Goal: Find specific page/section: Find specific page/section

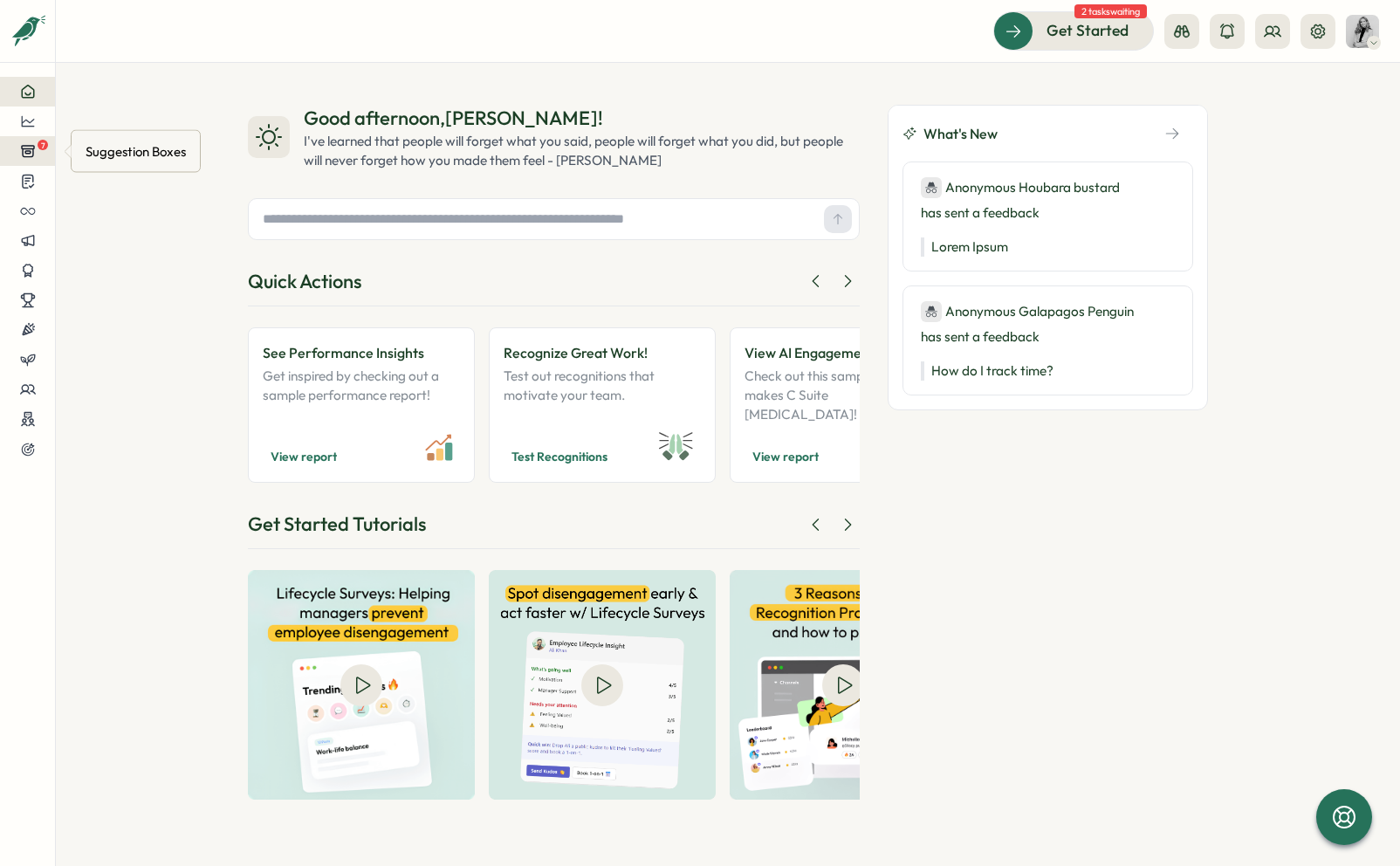
click at [39, 158] on button "7" at bounding box center [27, 151] width 55 height 30
click at [40, 122] on div at bounding box center [27, 121] width 27 height 16
click at [150, 105] on div "Surveys" at bounding box center [148, 105] width 124 height 19
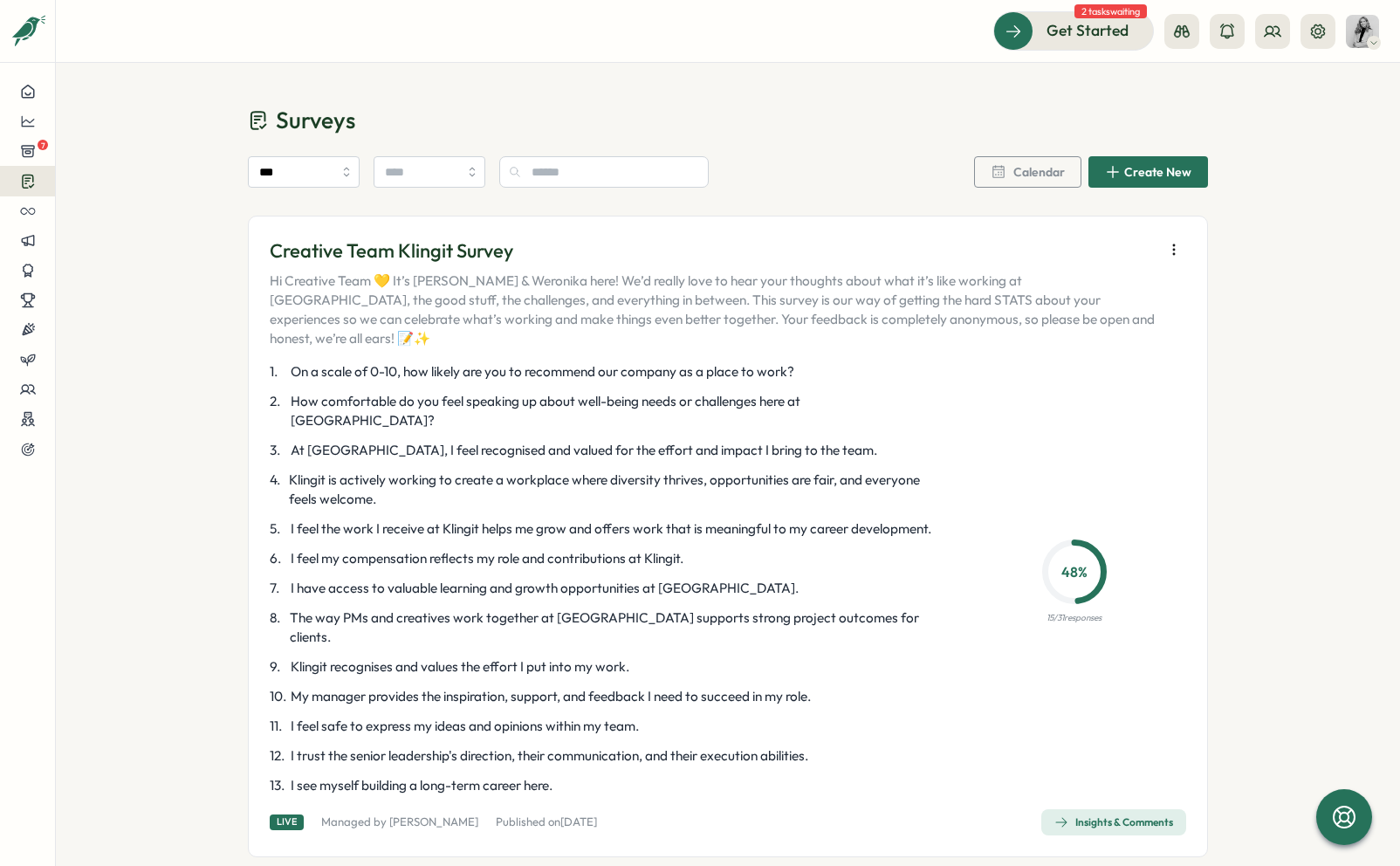
click at [1145, 815] on div "Insights & Comments" at bounding box center [1114, 822] width 119 height 14
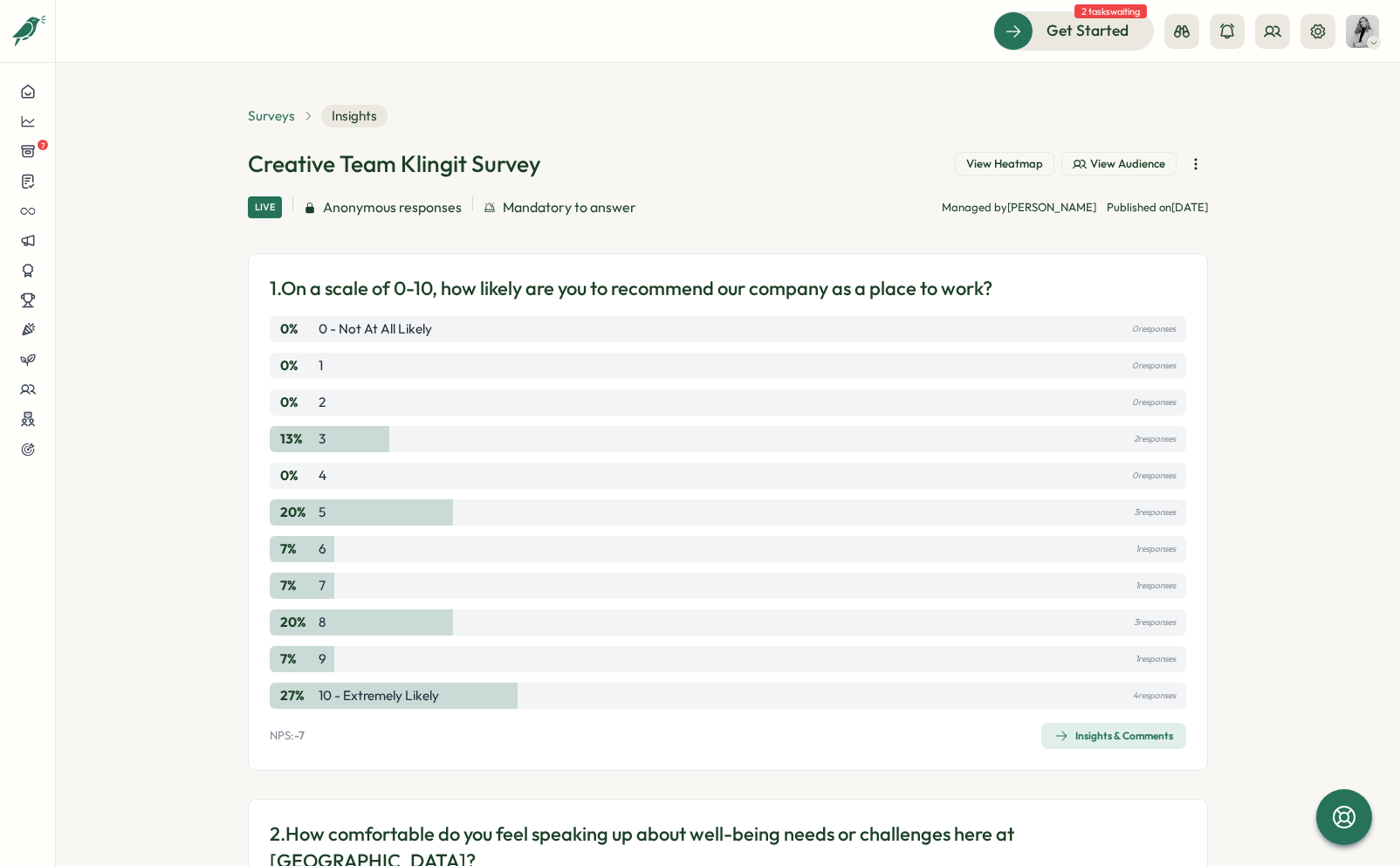
click at [288, 116] on span "Surveys" at bounding box center [272, 116] width 47 height 19
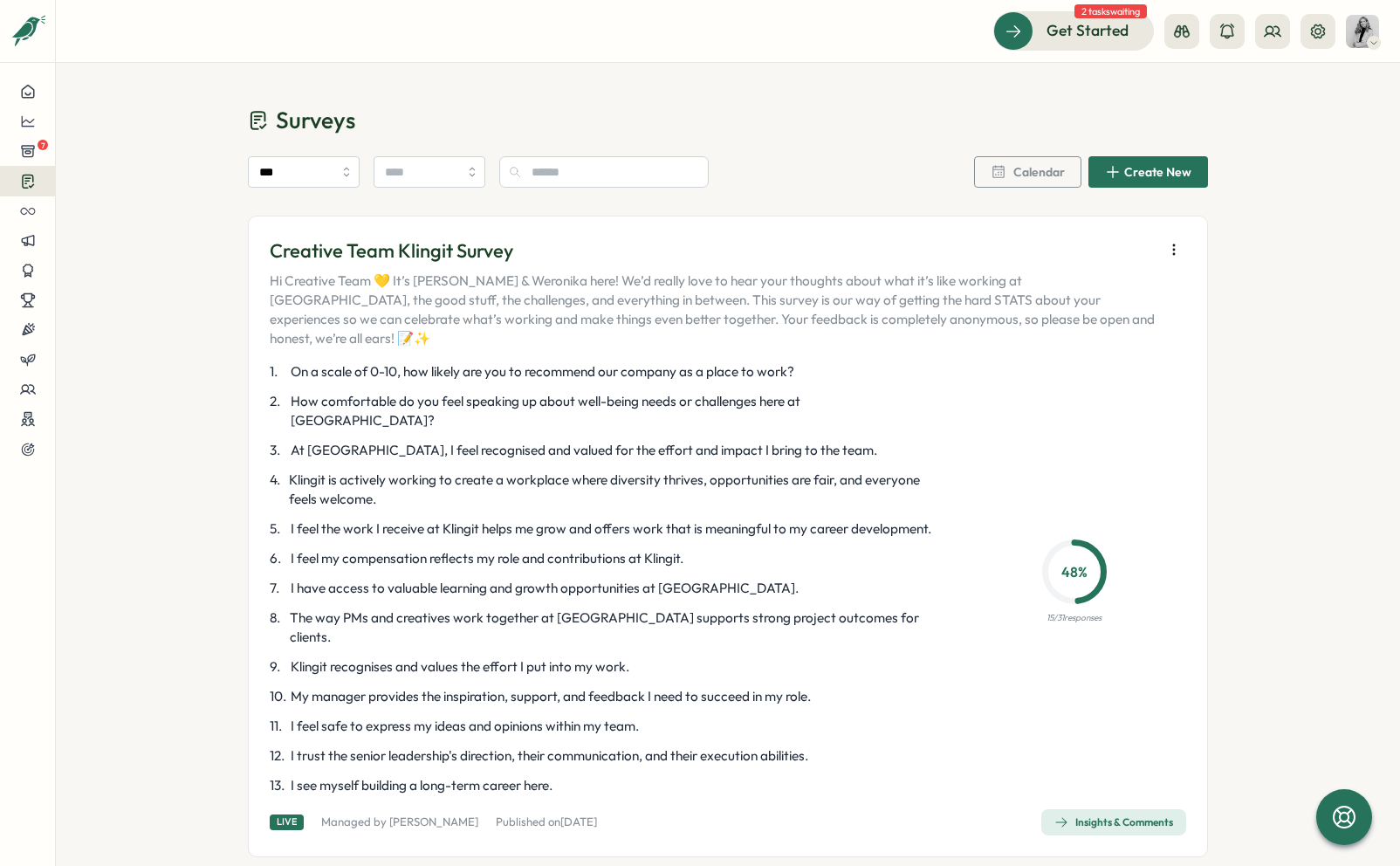
click at [1091, 815] on div "Insights & Comments" at bounding box center [1114, 822] width 119 height 14
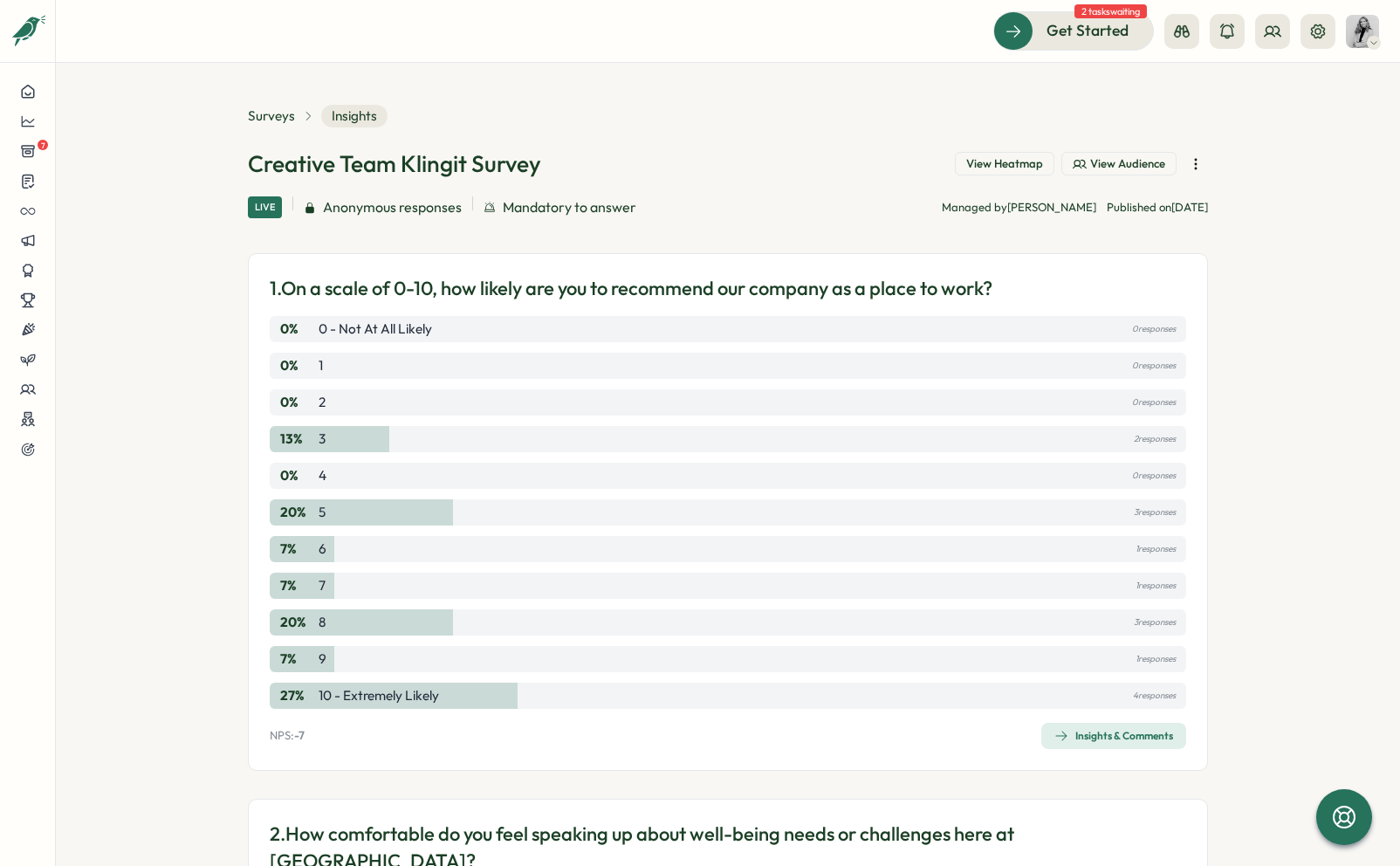
click at [1012, 175] on button "View Heatmap" at bounding box center [1005, 164] width 100 height 24
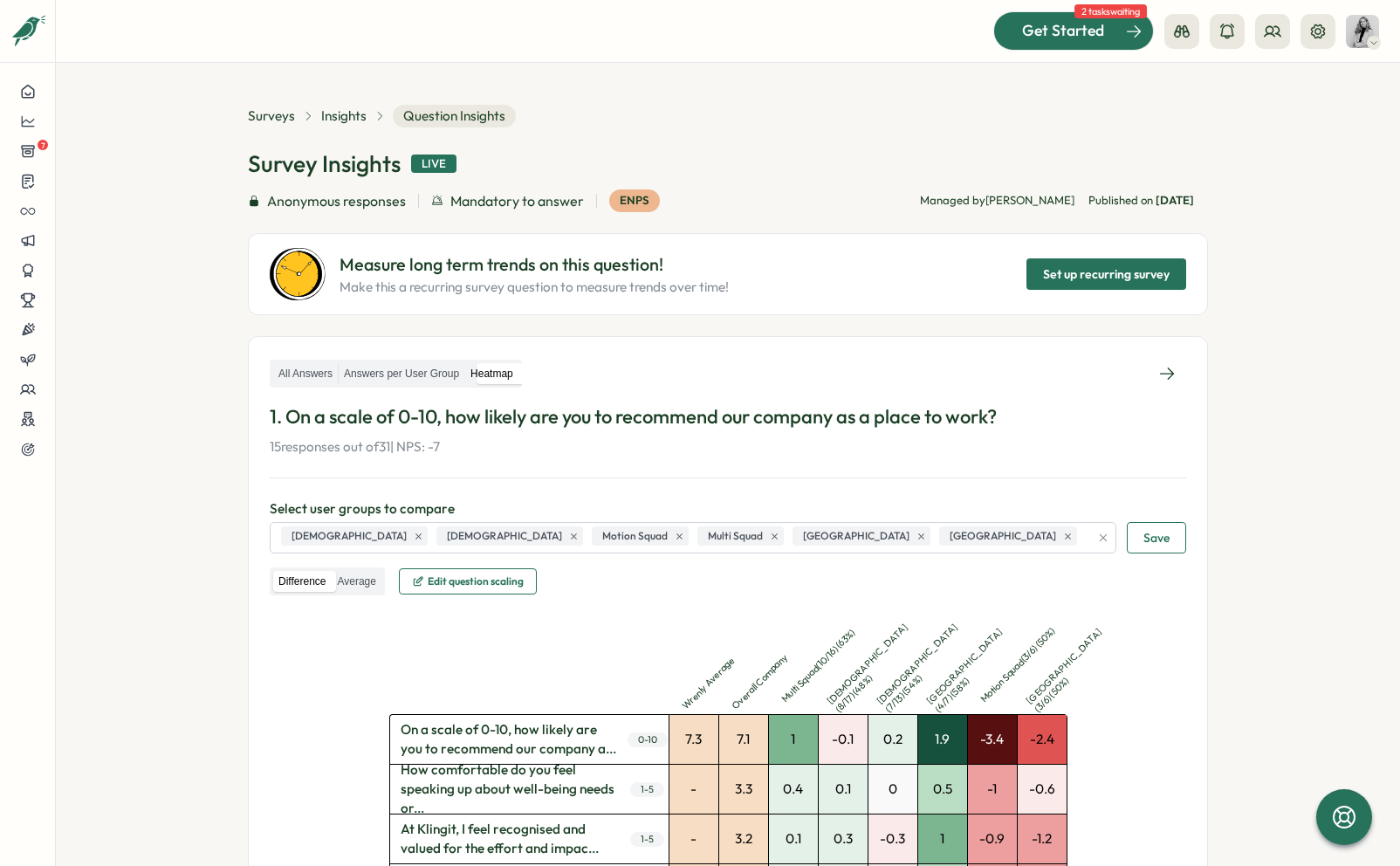
click at [1114, 19] on div "Get Started" at bounding box center [1064, 31] width 145 height 23
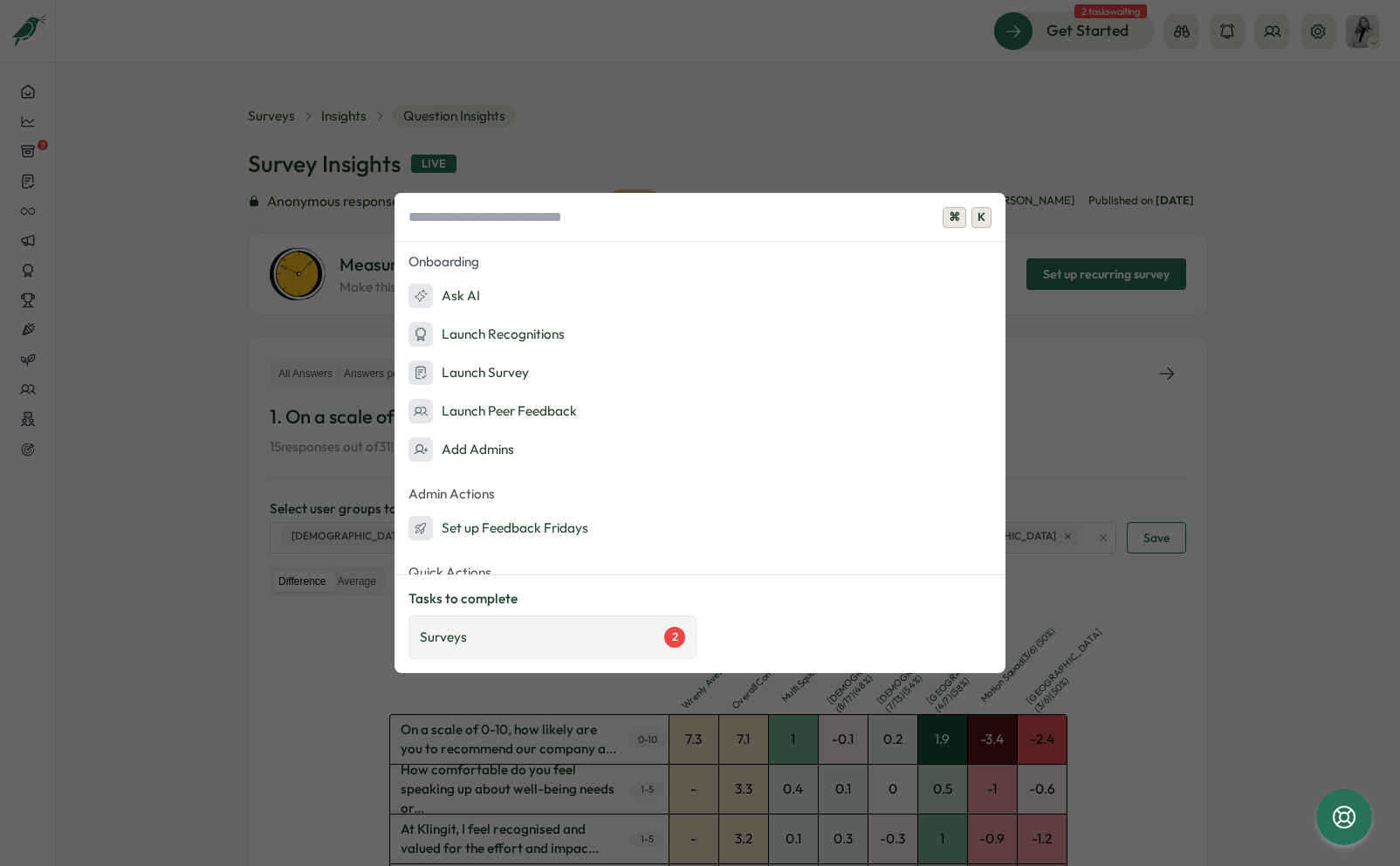
click at [651, 640] on div "Surveys 2" at bounding box center [552, 637] width 266 height 21
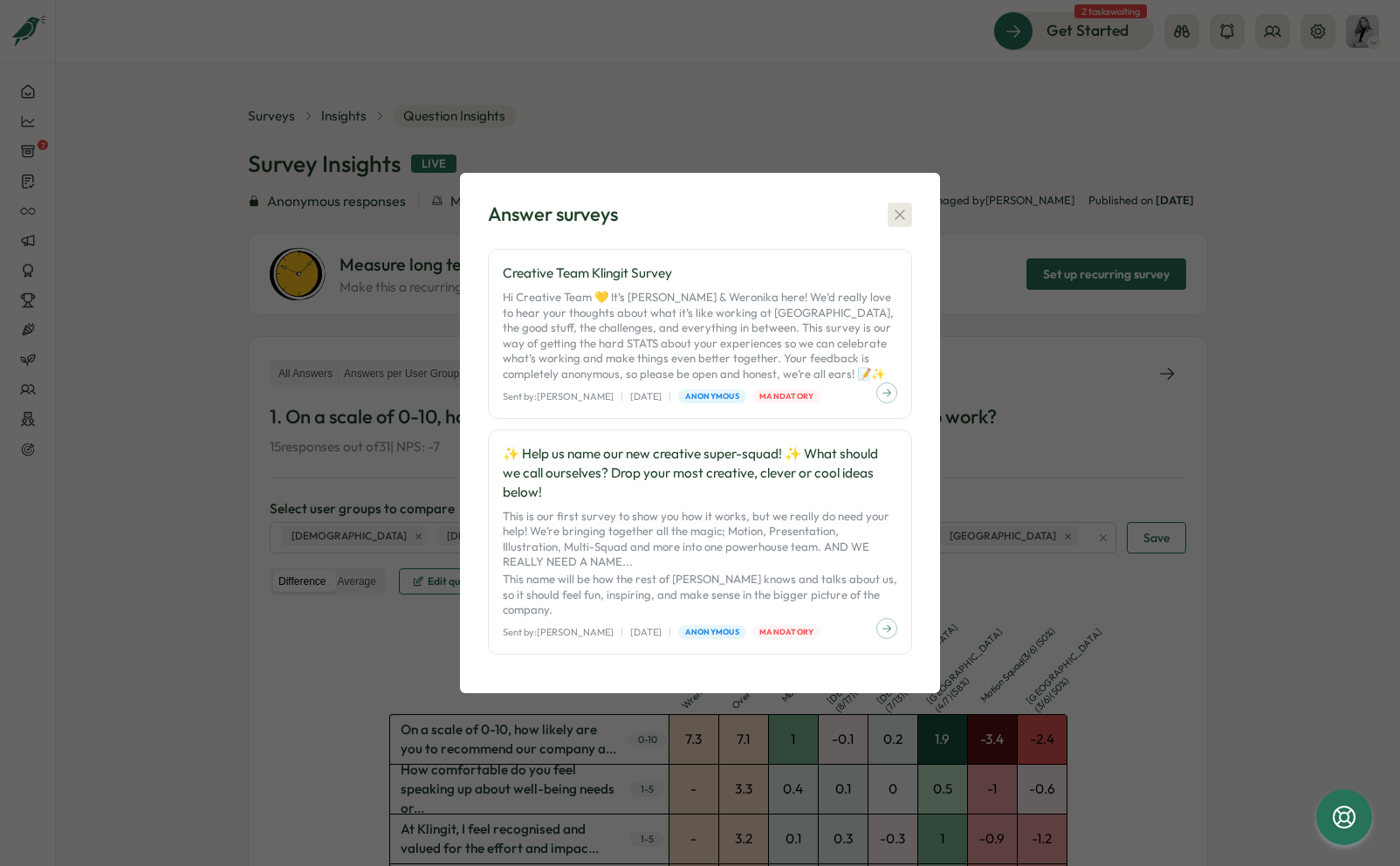
click at [899, 224] on icon "button" at bounding box center [900, 215] width 17 height 17
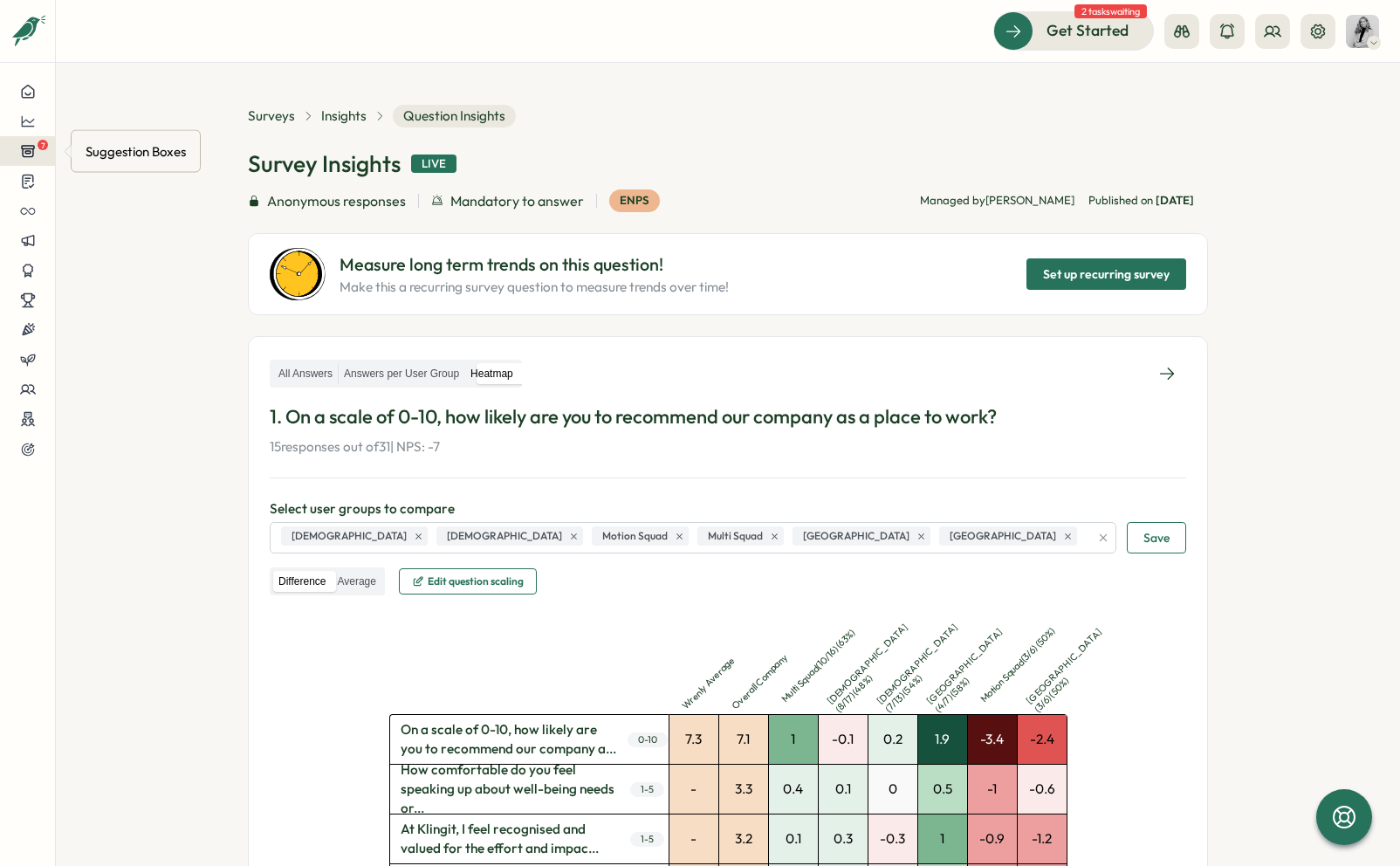
click at [32, 151] on icon at bounding box center [28, 151] width 12 height 11
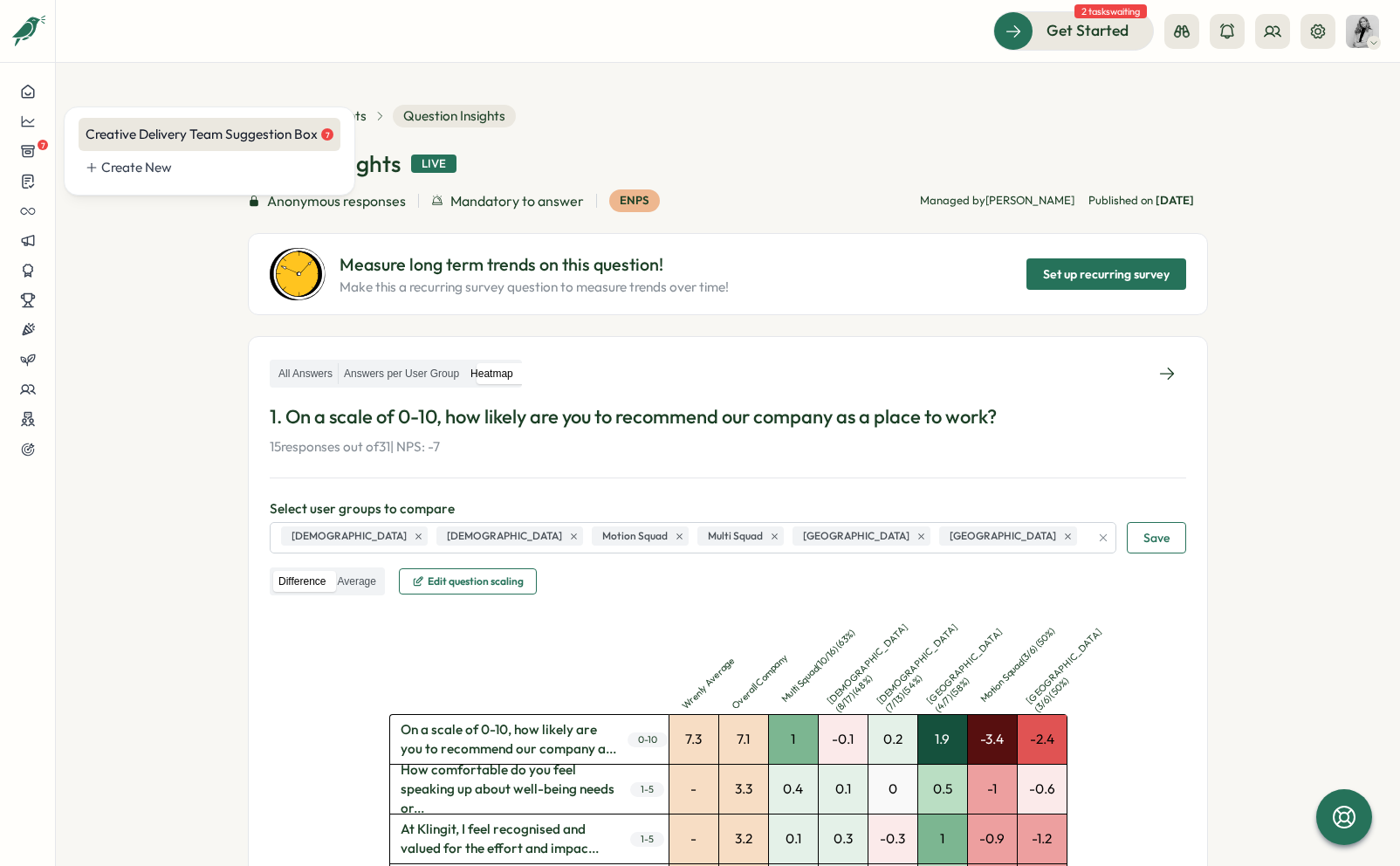
click at [149, 139] on div "Creative Delivery Team Suggestion Box 7" at bounding box center [210, 135] width 248 height 19
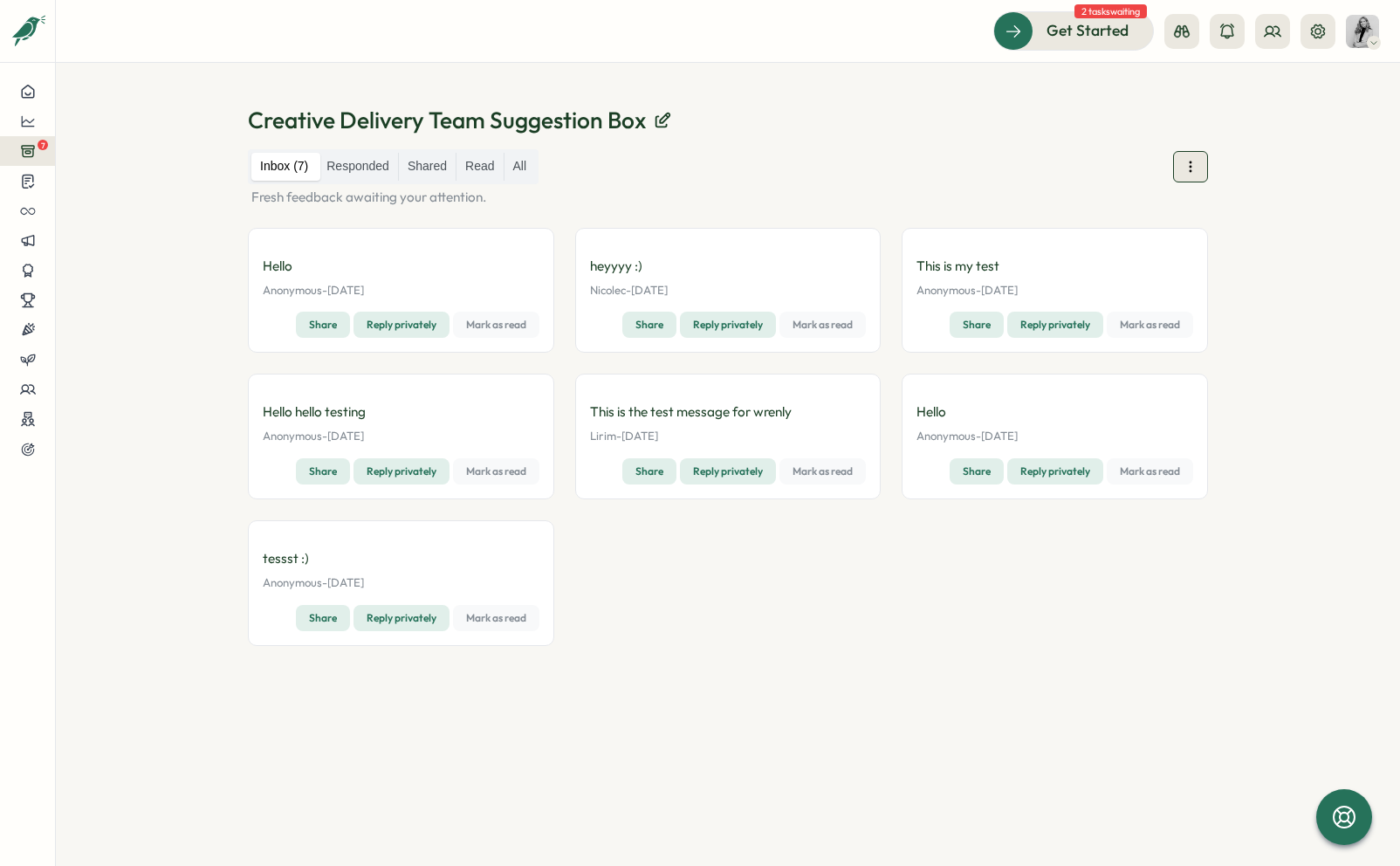
click at [1190, 167] on icon at bounding box center [1190, 166] width 1 height 10
click at [1045, 128] on div "Creative Delivery Team Suggestion Box" at bounding box center [728, 120] width 960 height 31
click at [362, 176] on label "Responded" at bounding box center [358, 167] width 80 height 28
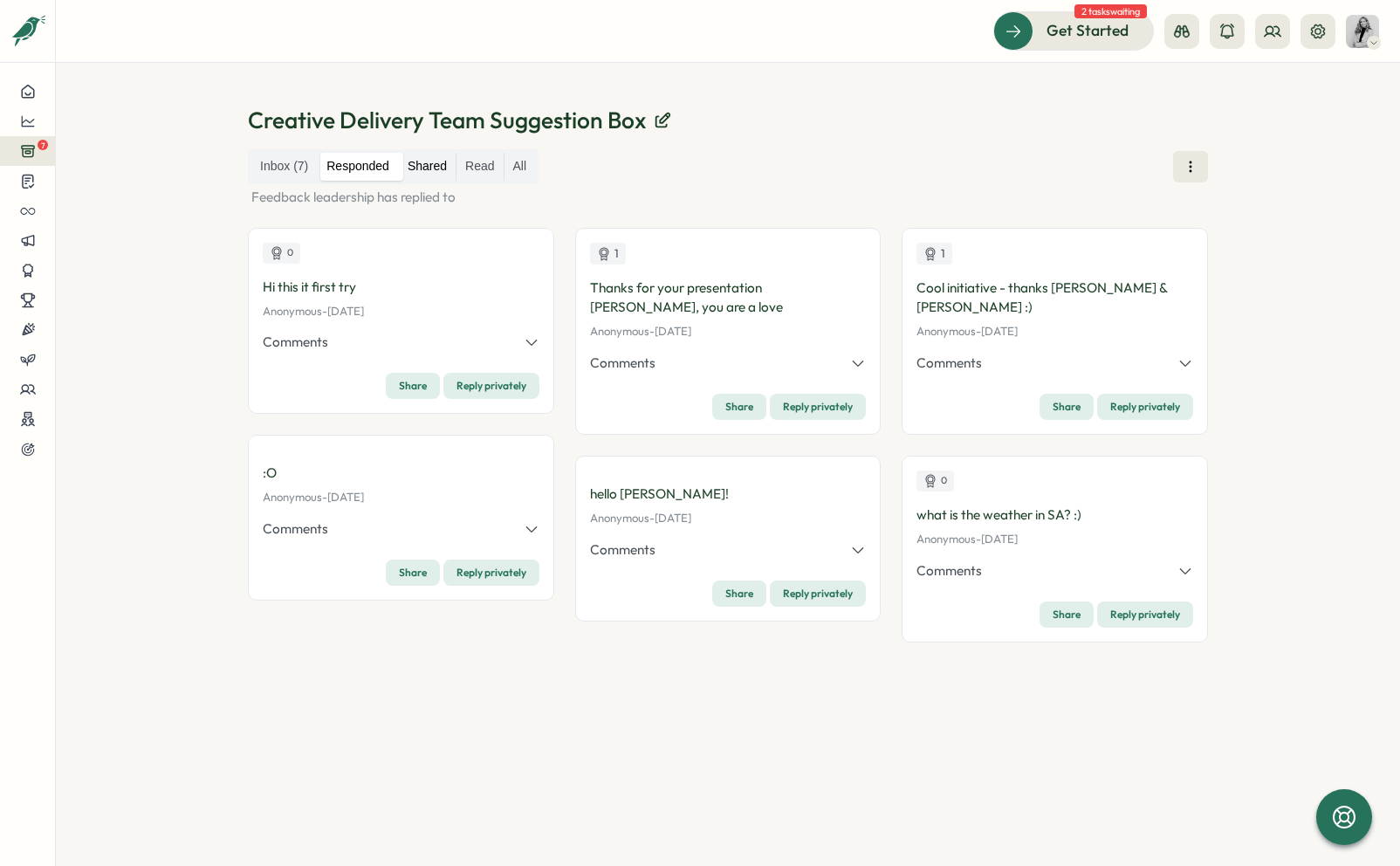
click at [419, 177] on label "Shared" at bounding box center [427, 167] width 57 height 28
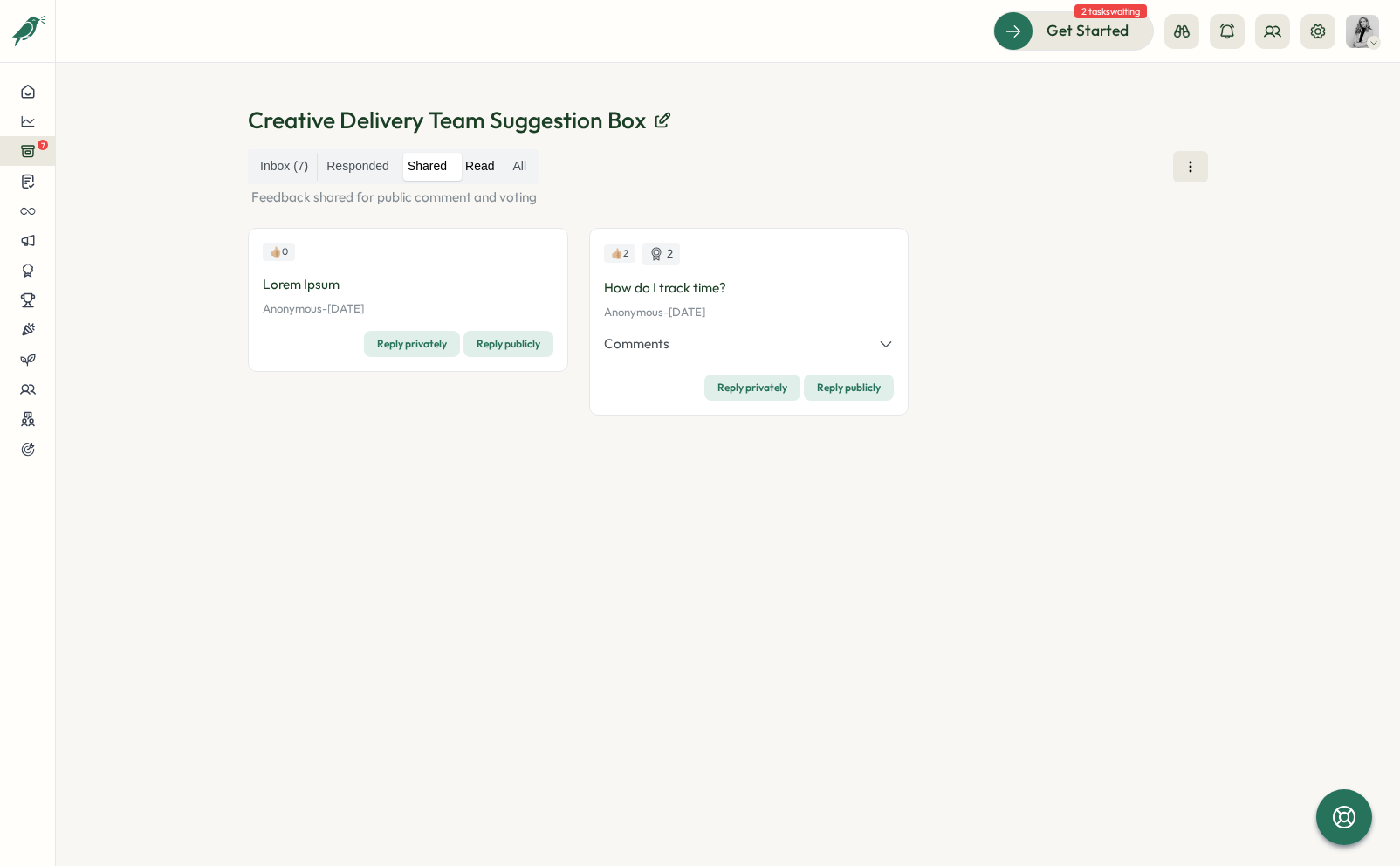
click at [480, 174] on label "Read" at bounding box center [479, 167] width 46 height 28
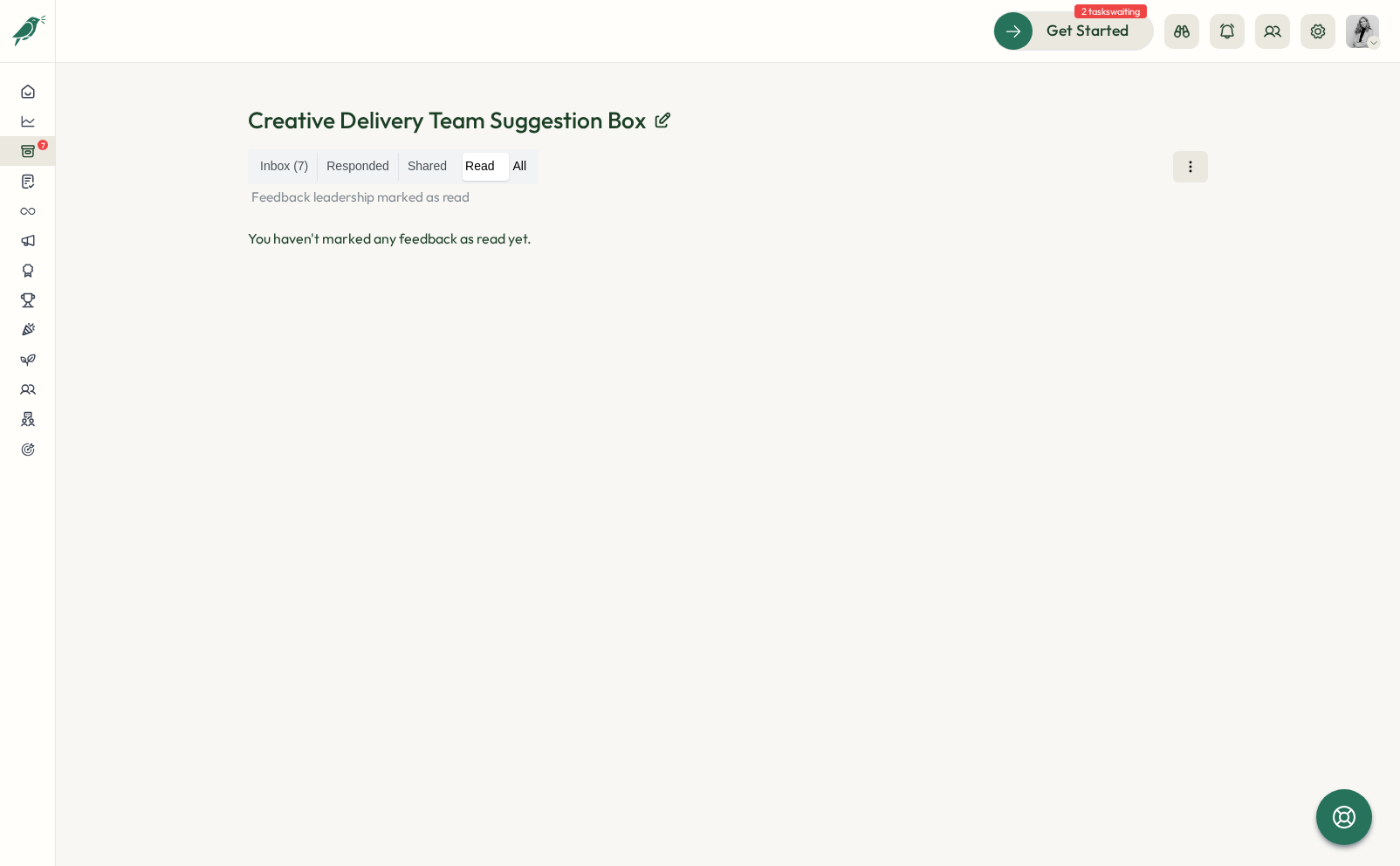
click at [521, 174] on label "All" at bounding box center [520, 167] width 31 height 28
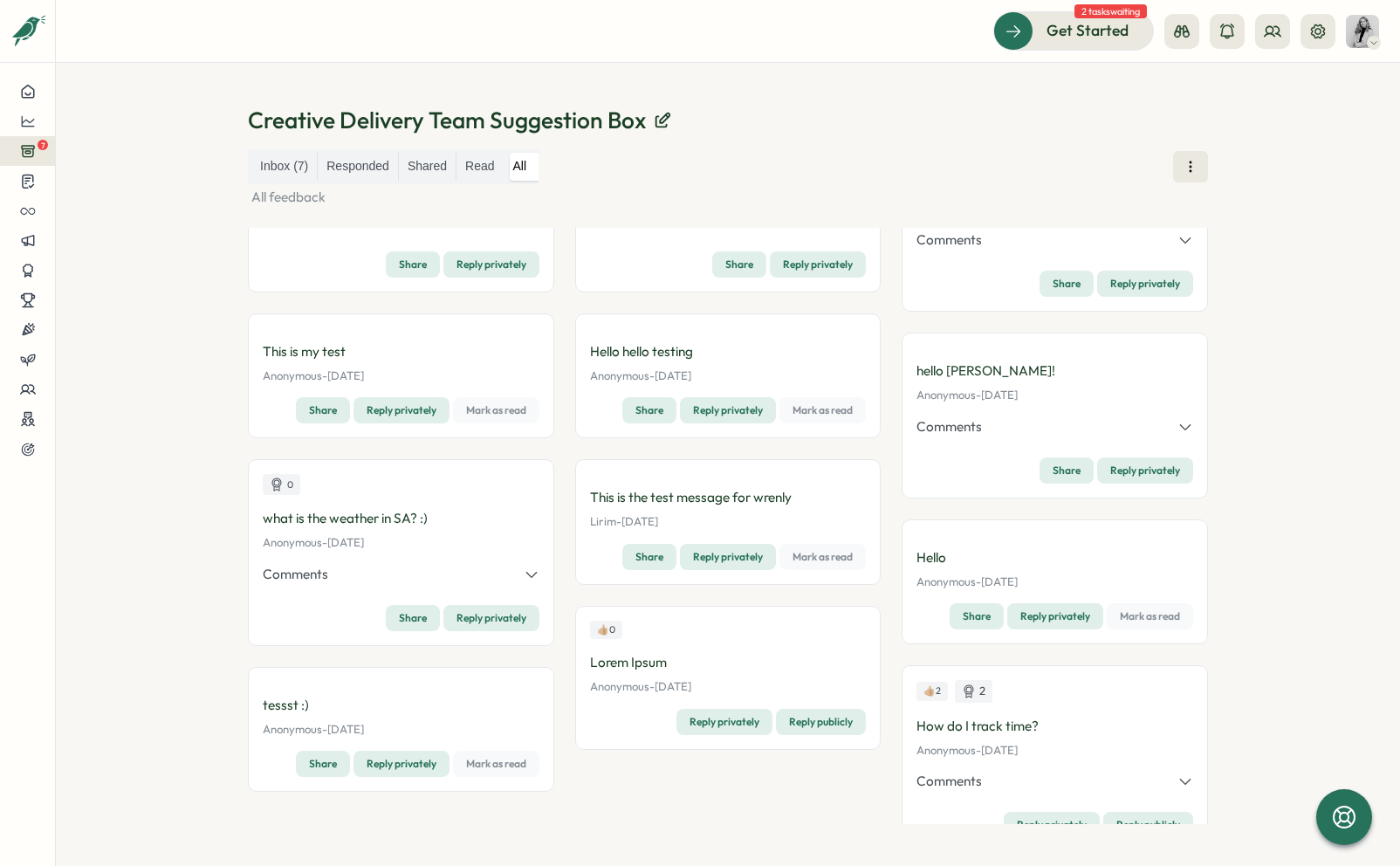
scroll to position [343, 0]
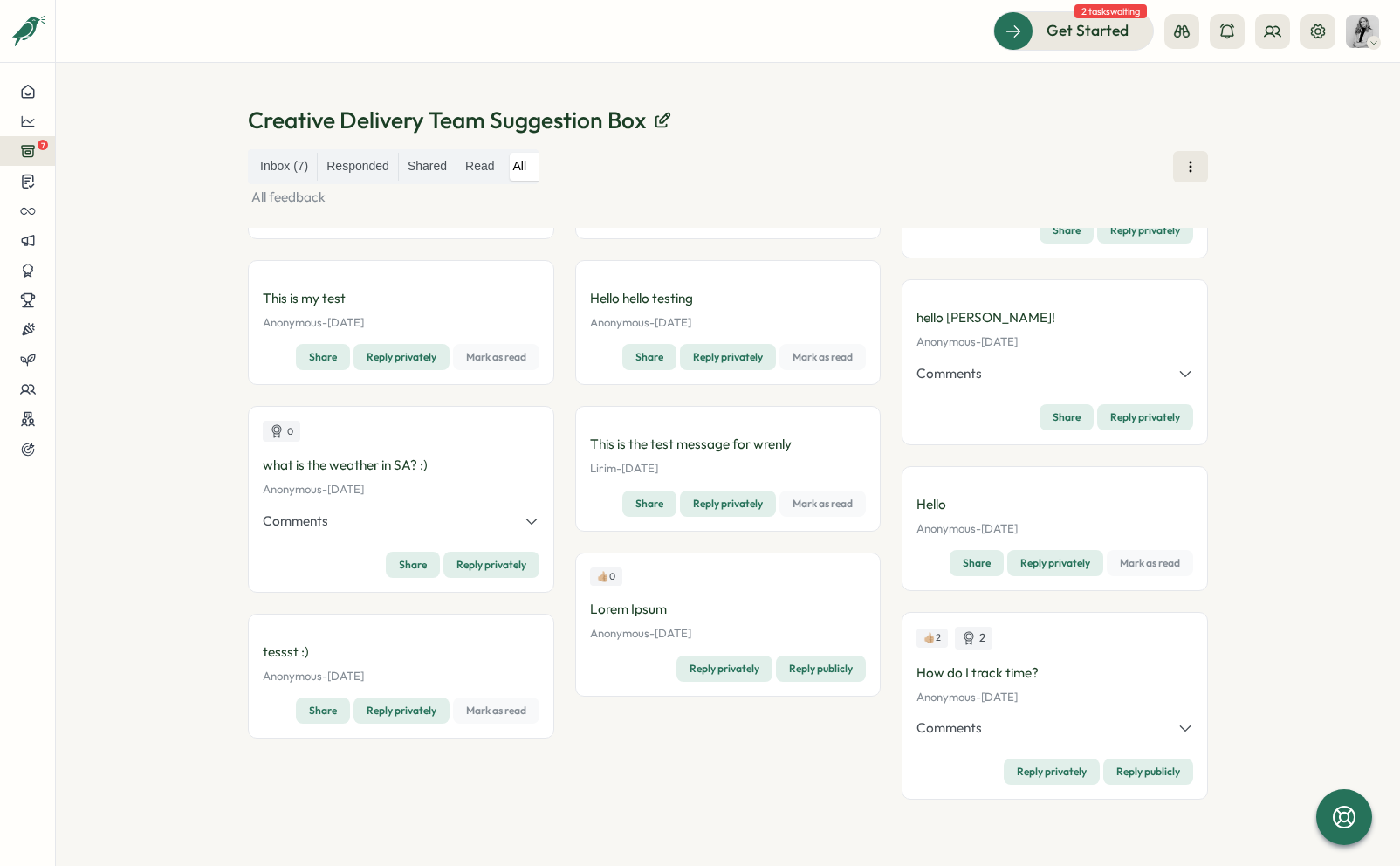
click at [1178, 735] on icon "button" at bounding box center [1186, 728] width 16 height 16
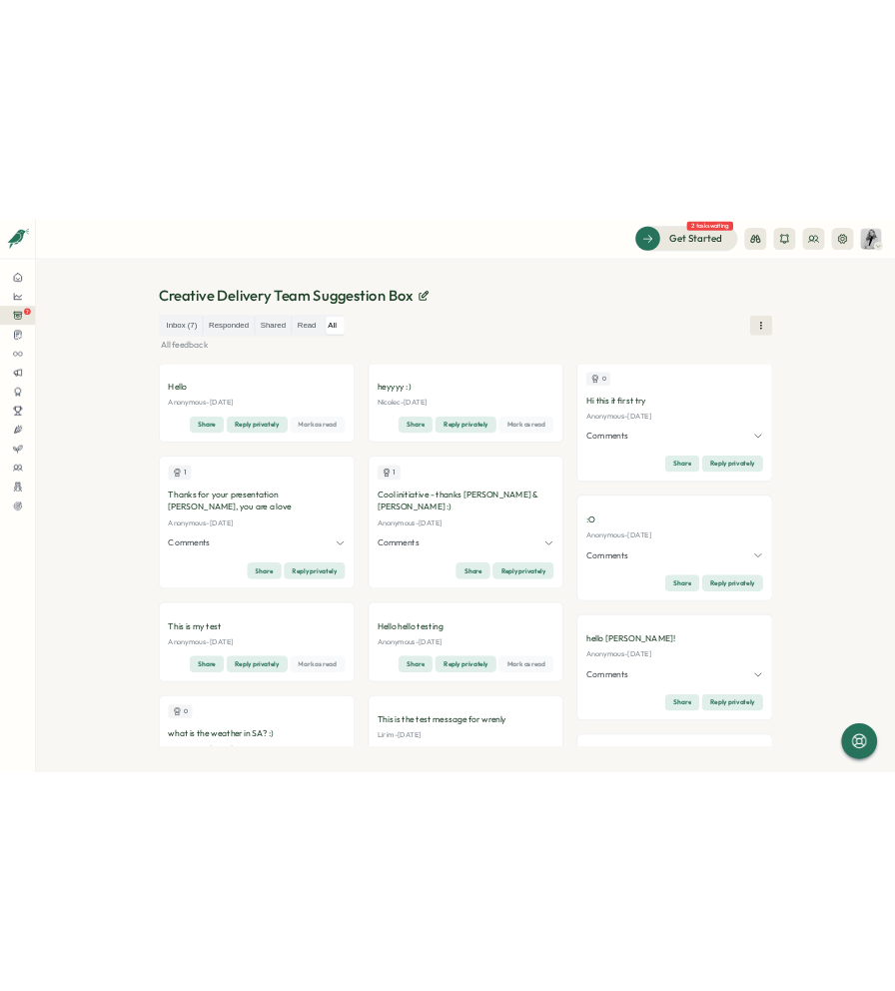
scroll to position [0, 0]
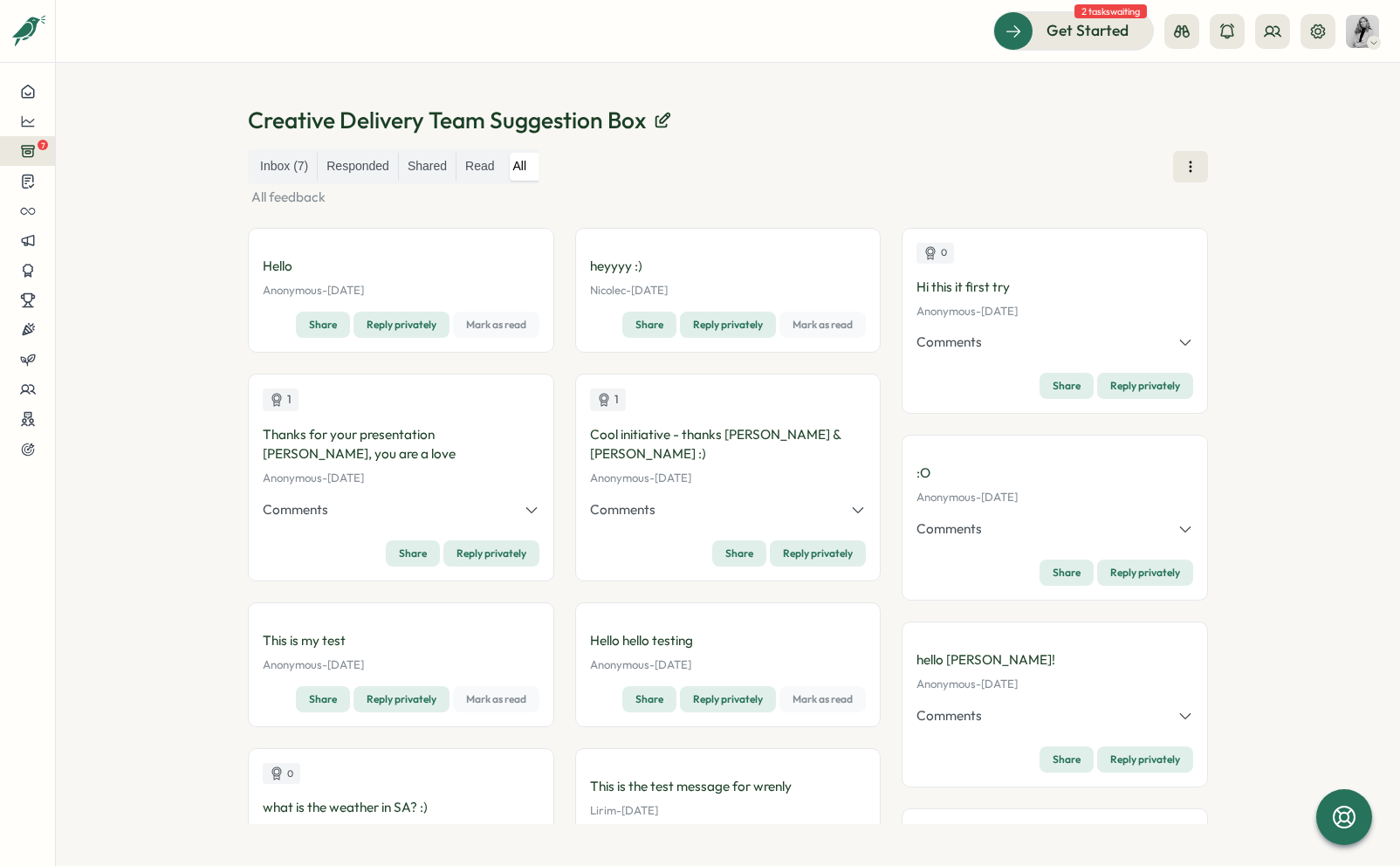
click at [524, 506] on icon "button" at bounding box center [531, 509] width 16 height 16
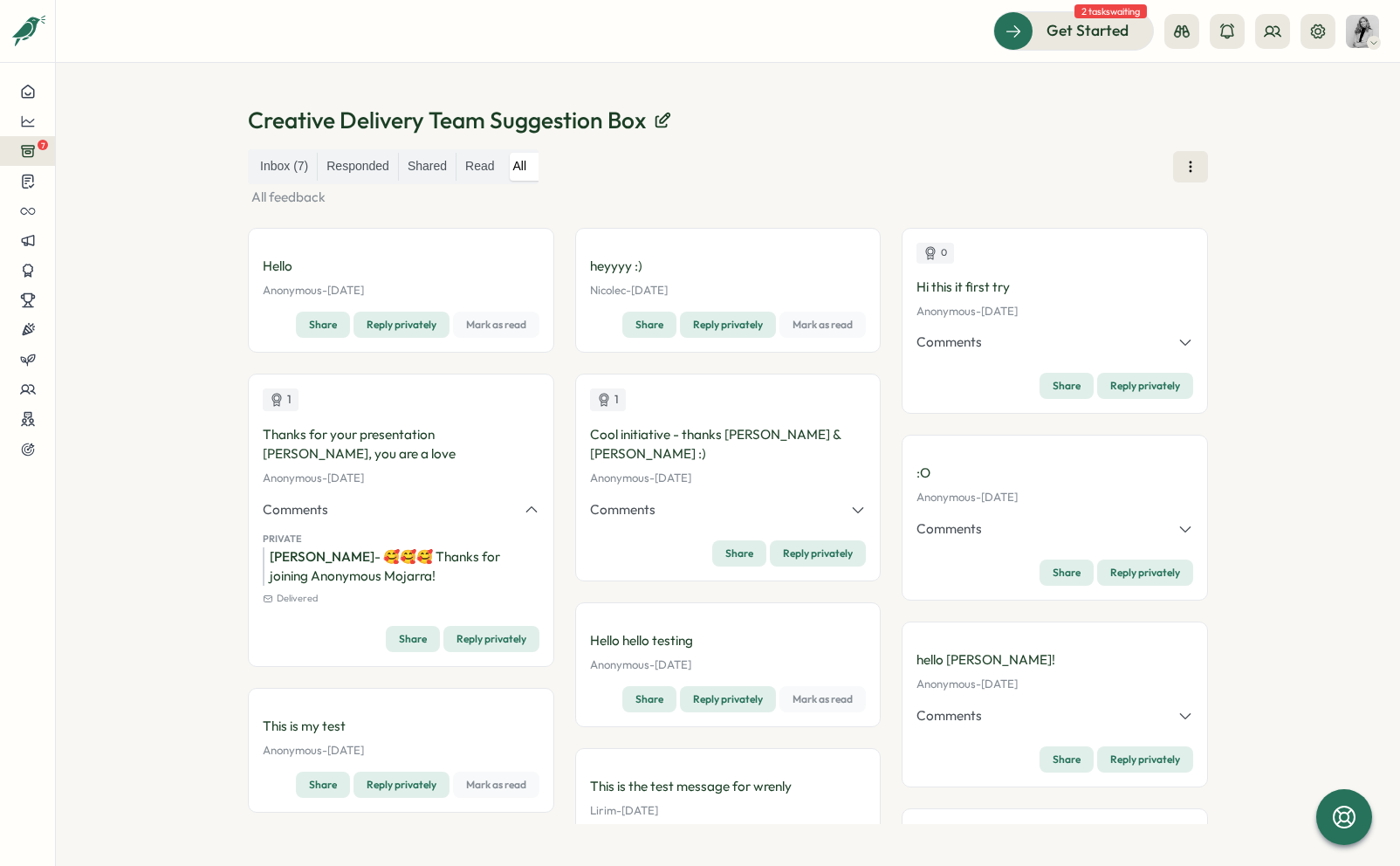
click at [1178, 344] on icon "button" at bounding box center [1186, 343] width 16 height 16
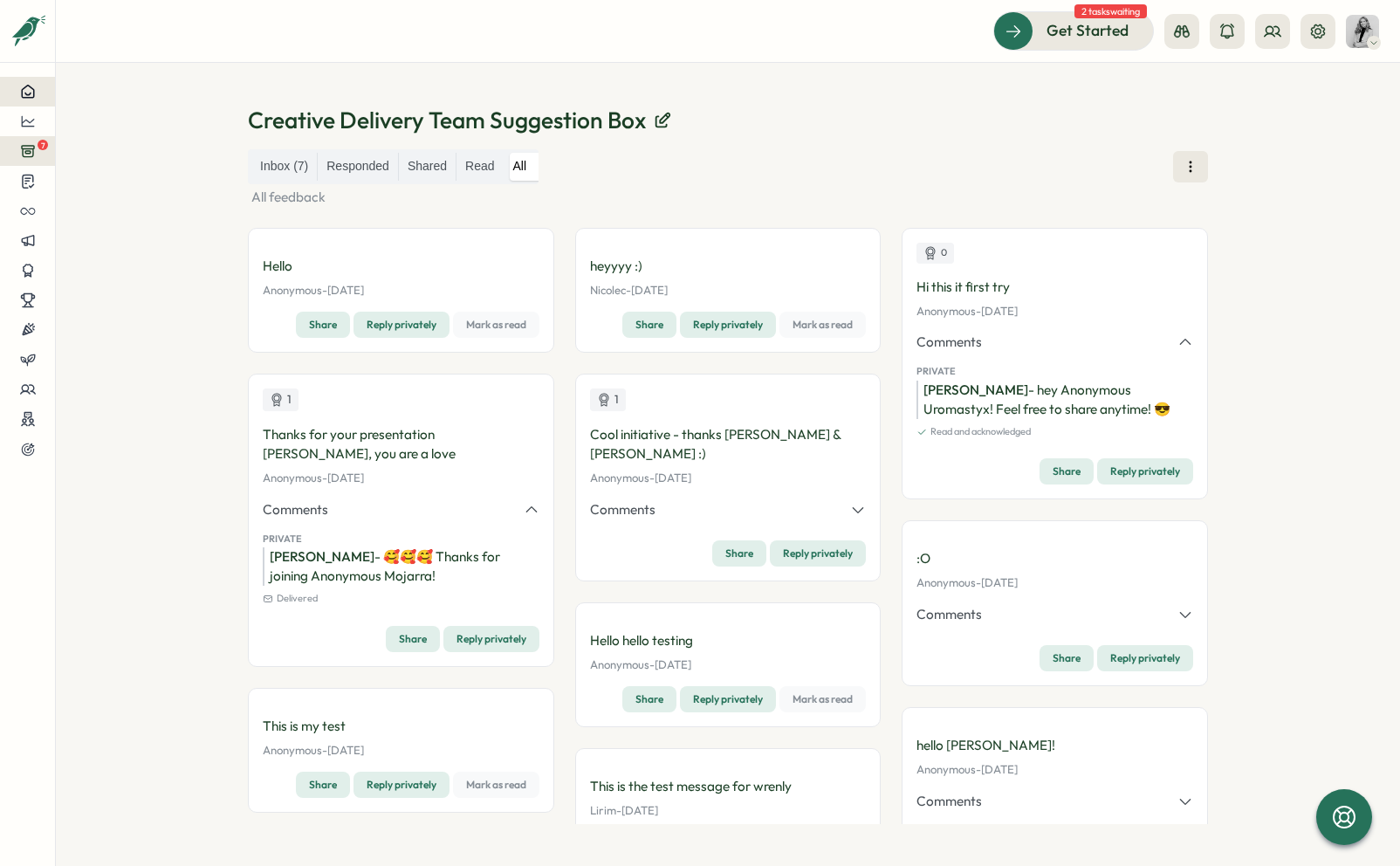
click at [34, 95] on icon at bounding box center [28, 92] width 16 height 16
